Goal: Information Seeking & Learning: Find specific fact

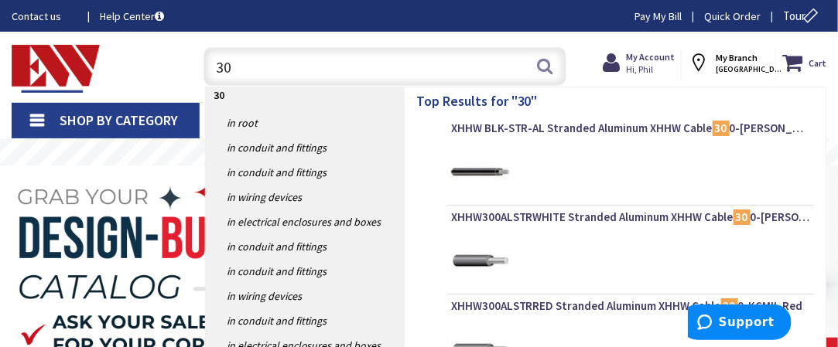
type input "3"
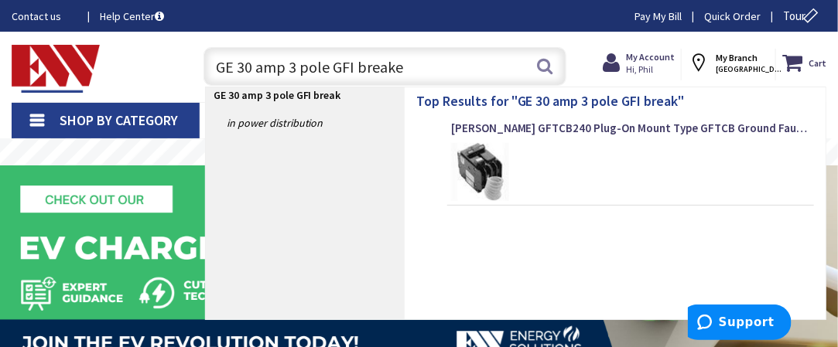
type input "GE 30 amp 3 pole GFI breaker"
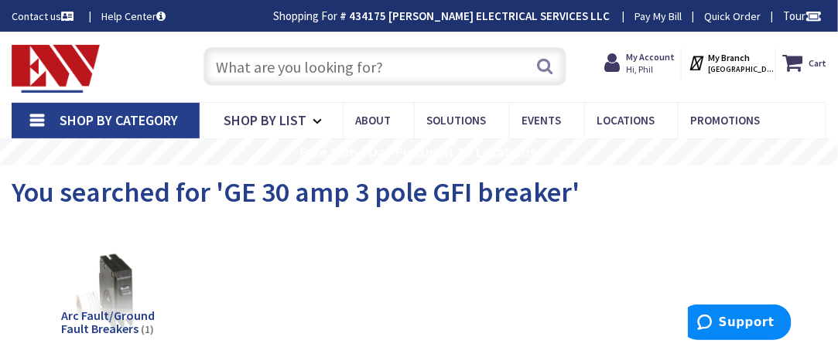
click at [317, 71] on input "text" at bounding box center [384, 66] width 363 height 39
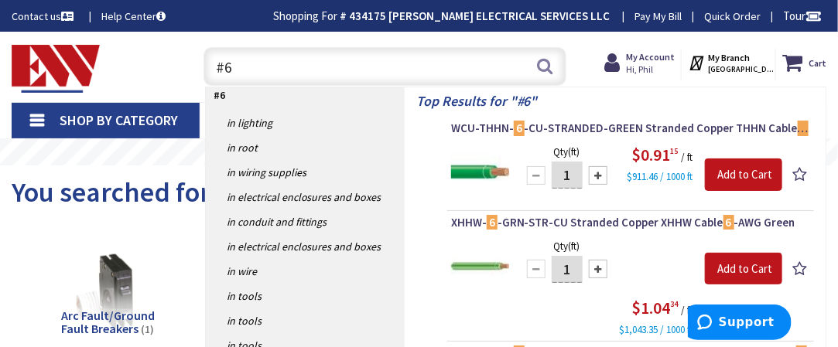
type input "#"
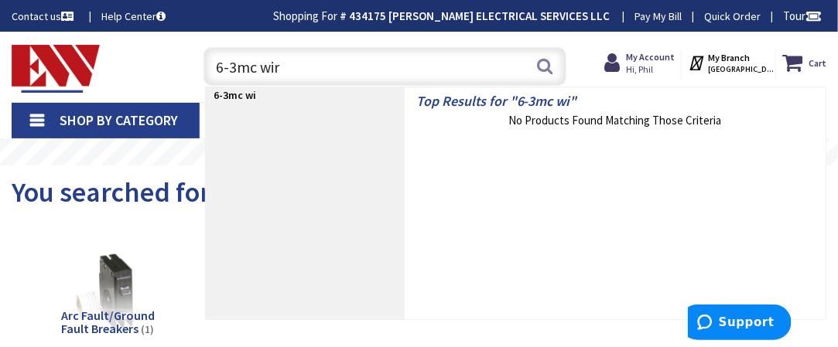
type input "6-3mc wire"
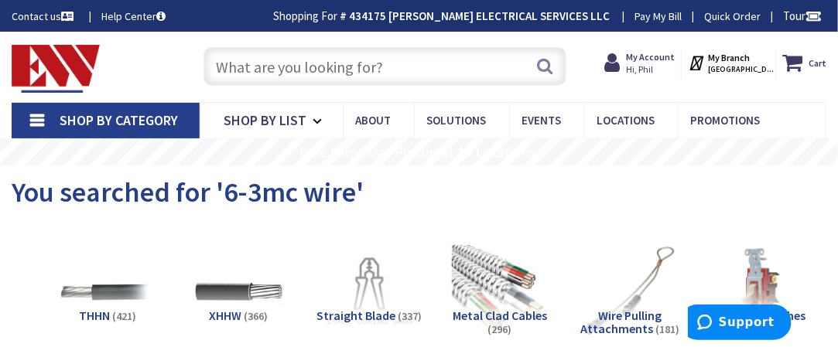
drag, startPoint x: 291, startPoint y: 56, endPoint x: 287, endPoint y: 69, distance: 13.7
click at [287, 69] on input "text" at bounding box center [384, 66] width 363 height 39
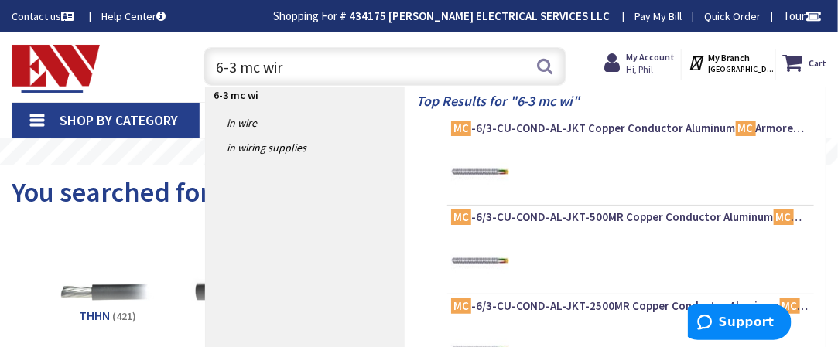
type input "6-3 mc wire"
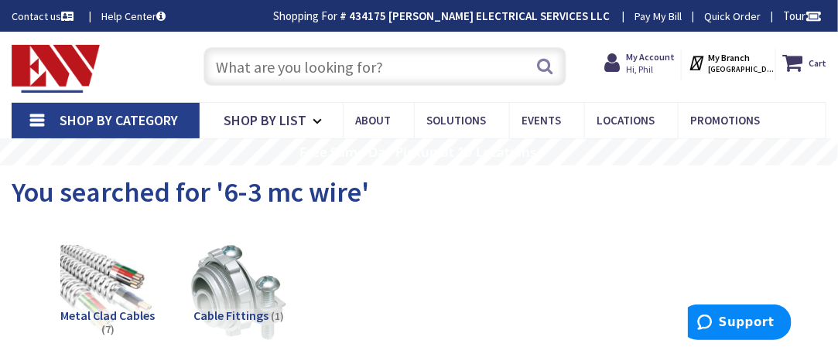
click at [343, 64] on input "text" at bounding box center [384, 66] width 363 height 39
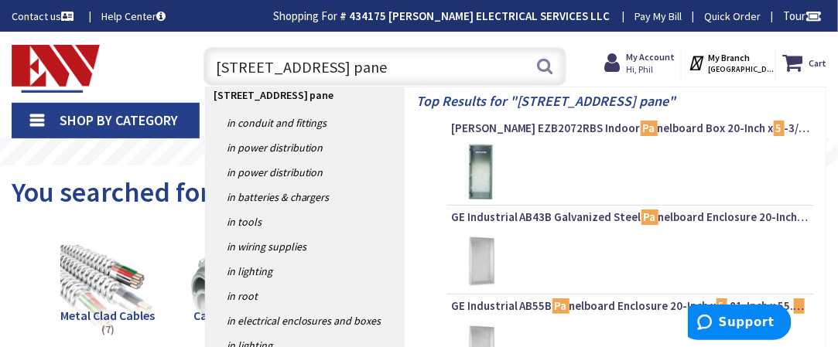
type input "60 space square d panel"
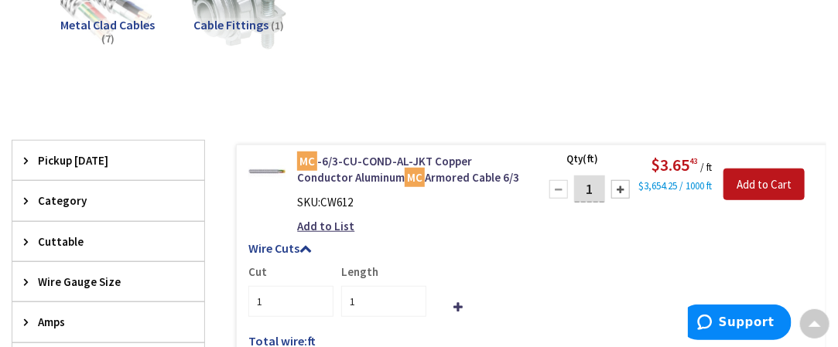
scroll to position [309, 0]
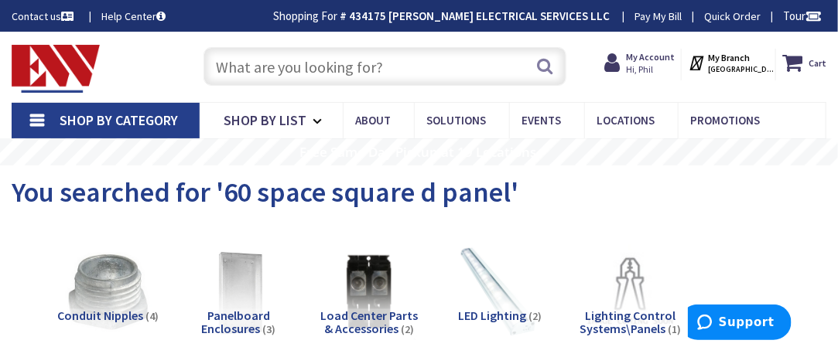
click at [221, 71] on input "text" at bounding box center [384, 66] width 363 height 39
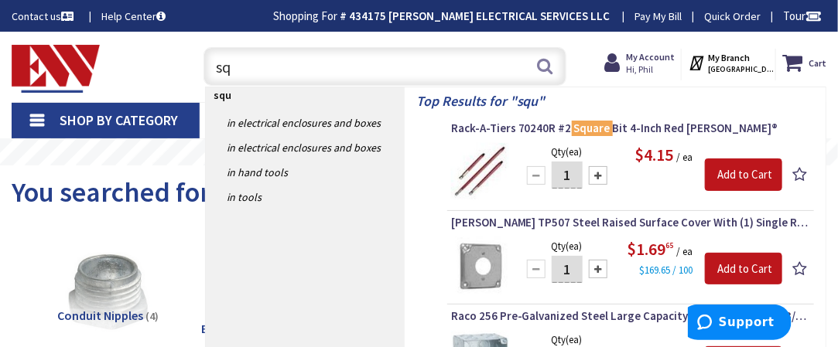
type input "s"
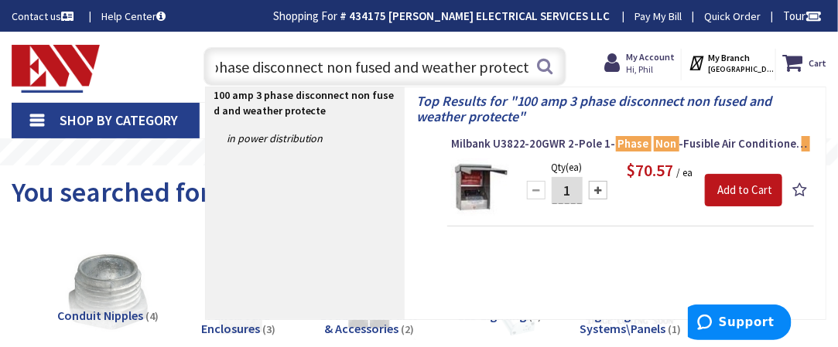
type input "100 amp 3 phase disconnect non fused and weather protected"
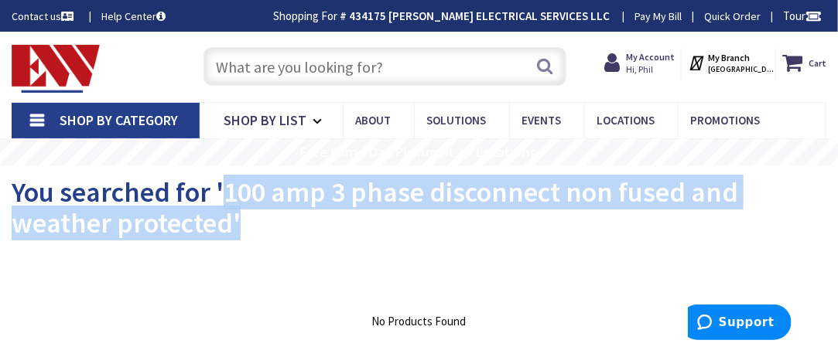
drag, startPoint x: 223, startPoint y: 192, endPoint x: 253, endPoint y: 213, distance: 36.7
click at [253, 213] on h1 "You searched for '100 amp 3 phase disconnect non fused and weather protected'" at bounding box center [419, 207] width 815 height 61
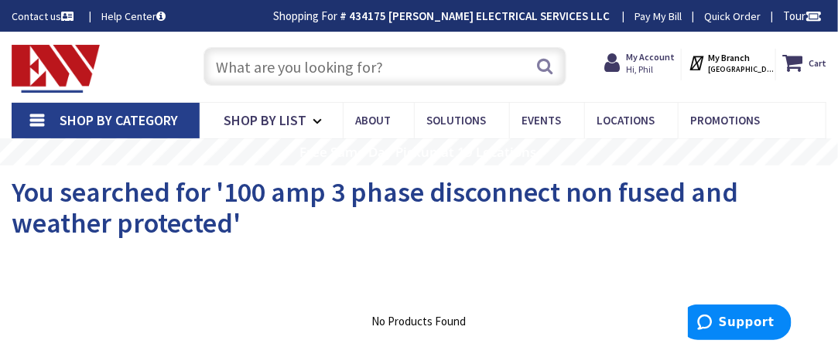
click at [247, 67] on input "text" at bounding box center [384, 66] width 363 height 39
paste input "100 amp 3 phase disconnect non fused and weather protected'"
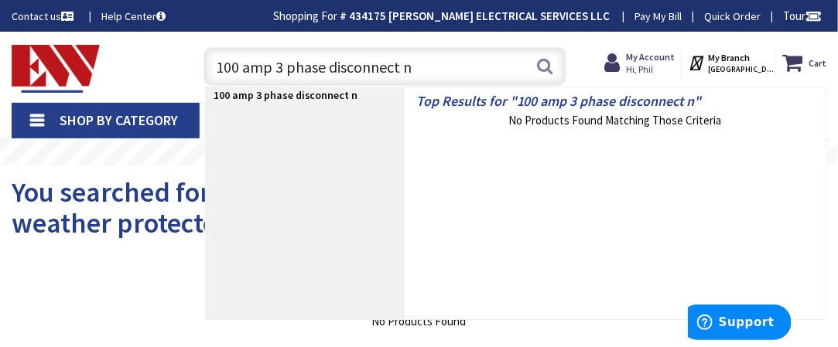
type input "100 amp 3 phase disconnect"
